Goal: Task Accomplishment & Management: Manage account settings

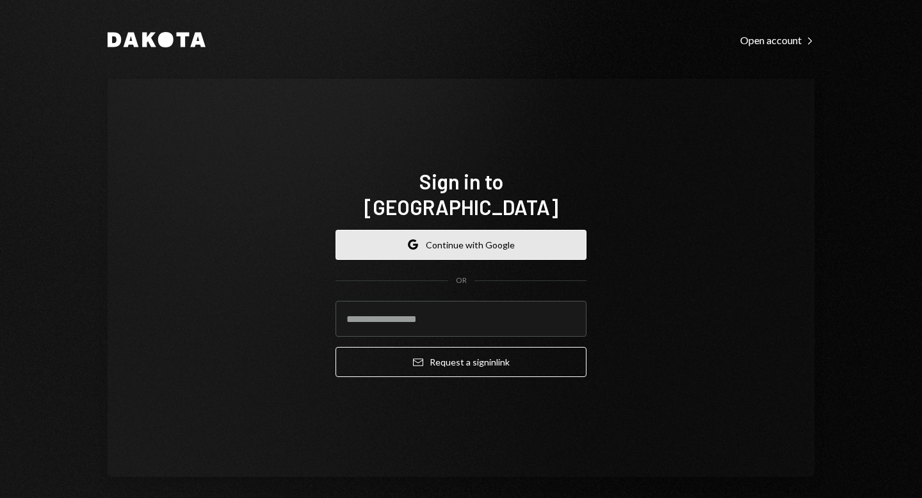
click at [429, 230] on button "Google Continue with Google" at bounding box center [461, 245] width 251 height 30
